Goal: Check status: Check status

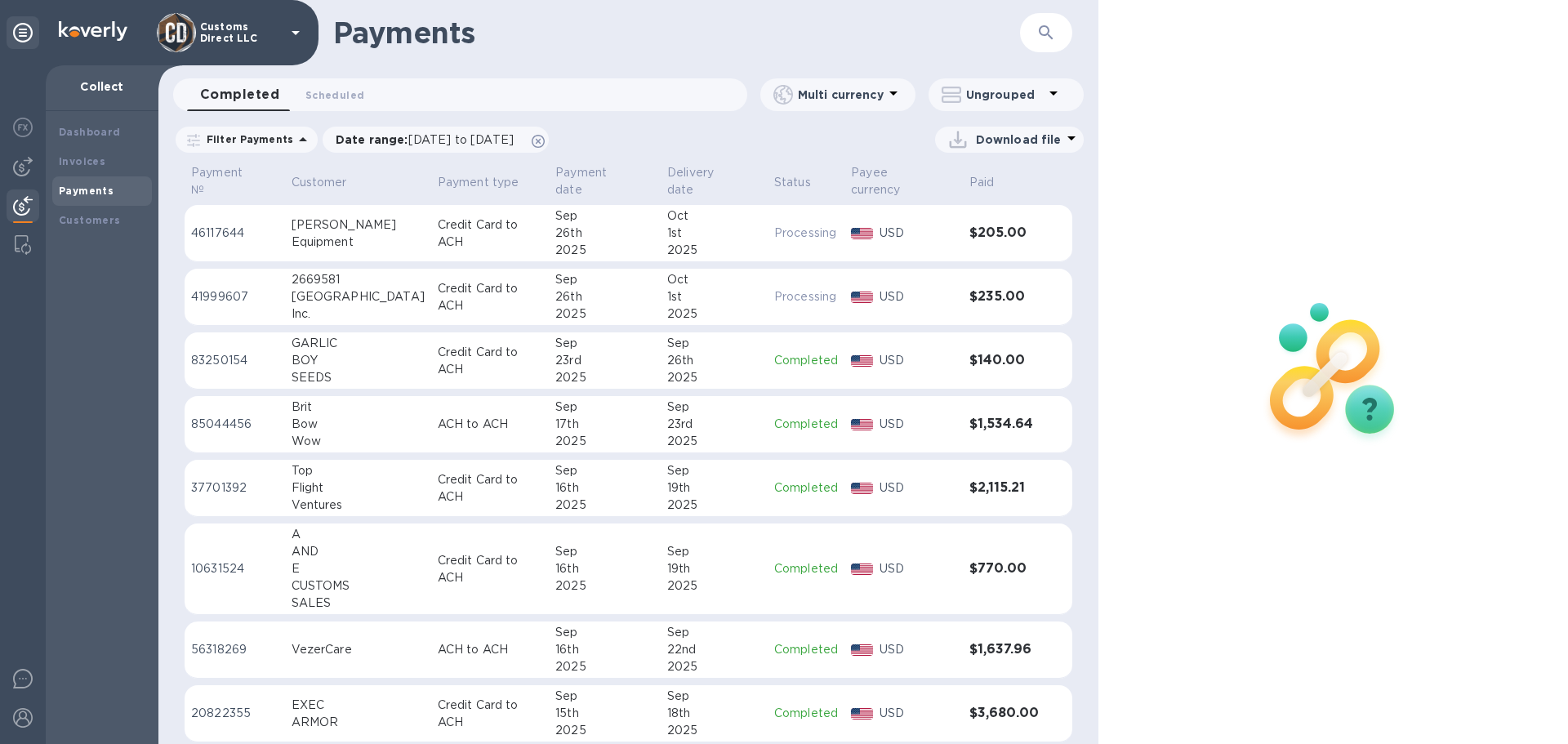
click at [620, 289] on div "26th" at bounding box center [605, 297] width 99 height 17
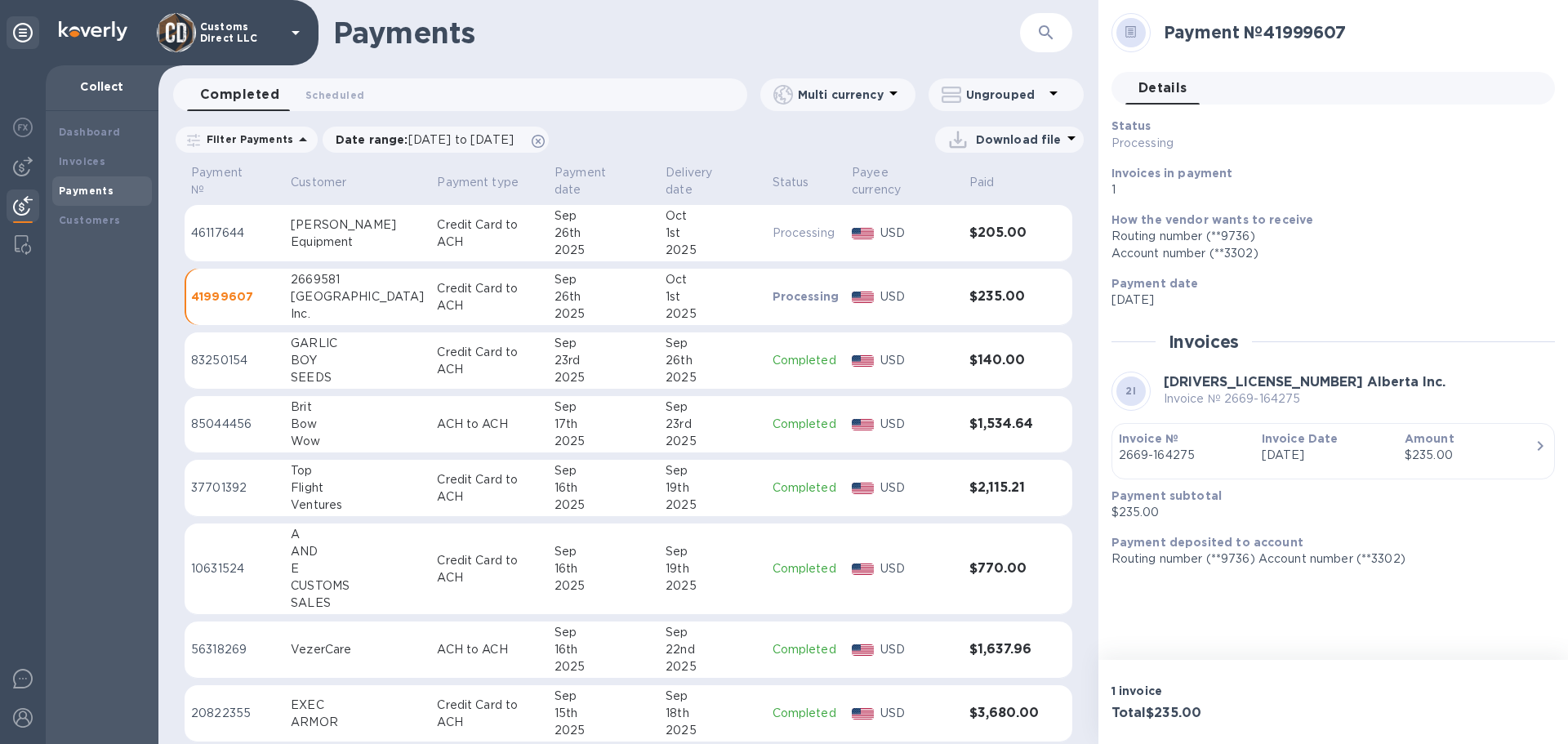
click at [354, 234] on div "Equipment" at bounding box center [357, 242] width 133 height 17
click at [471, 222] on p "Credit Card to ACH" at bounding box center [490, 234] width 105 height 35
